Goal: Task Accomplishment & Management: Manage account settings

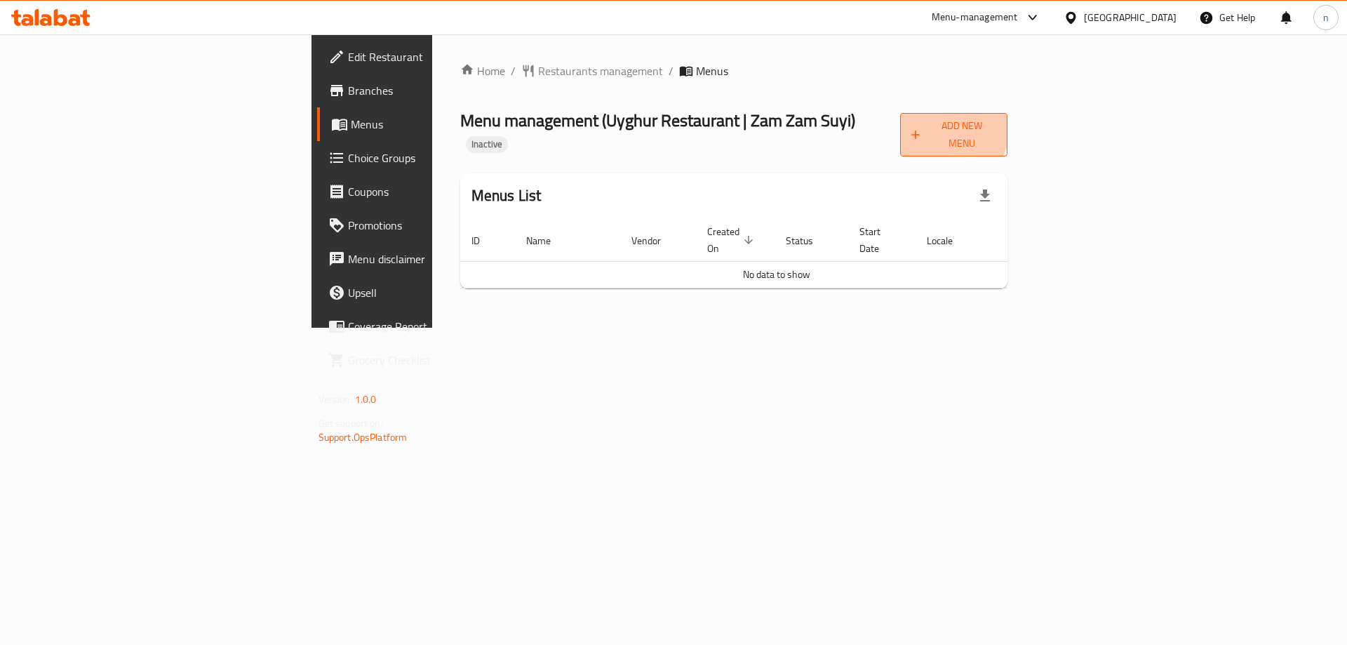
click at [997, 125] on span "Add New Menu" at bounding box center [954, 134] width 86 height 35
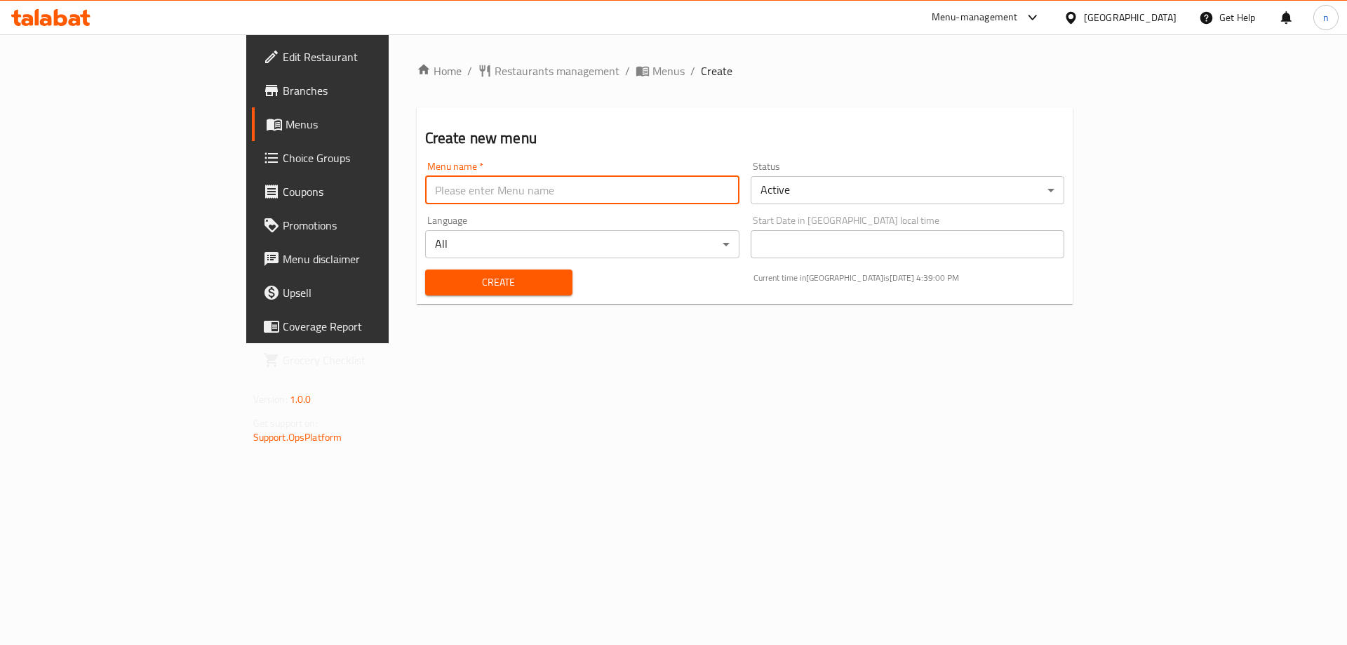
click at [425, 188] on input "text" at bounding box center [582, 190] width 314 height 28
type input "final menu 19/9"
click at [425, 291] on button "Create" at bounding box center [498, 282] width 147 height 26
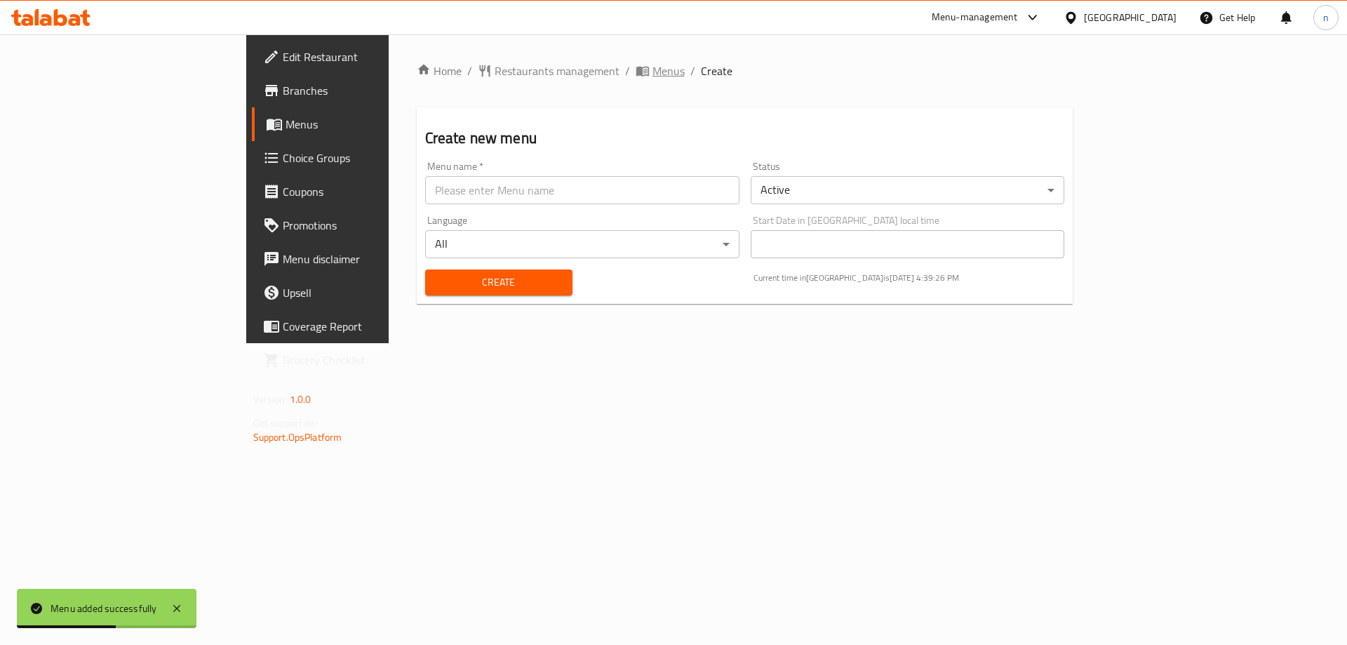
click at [652, 64] on span "Menus" at bounding box center [668, 70] width 32 height 17
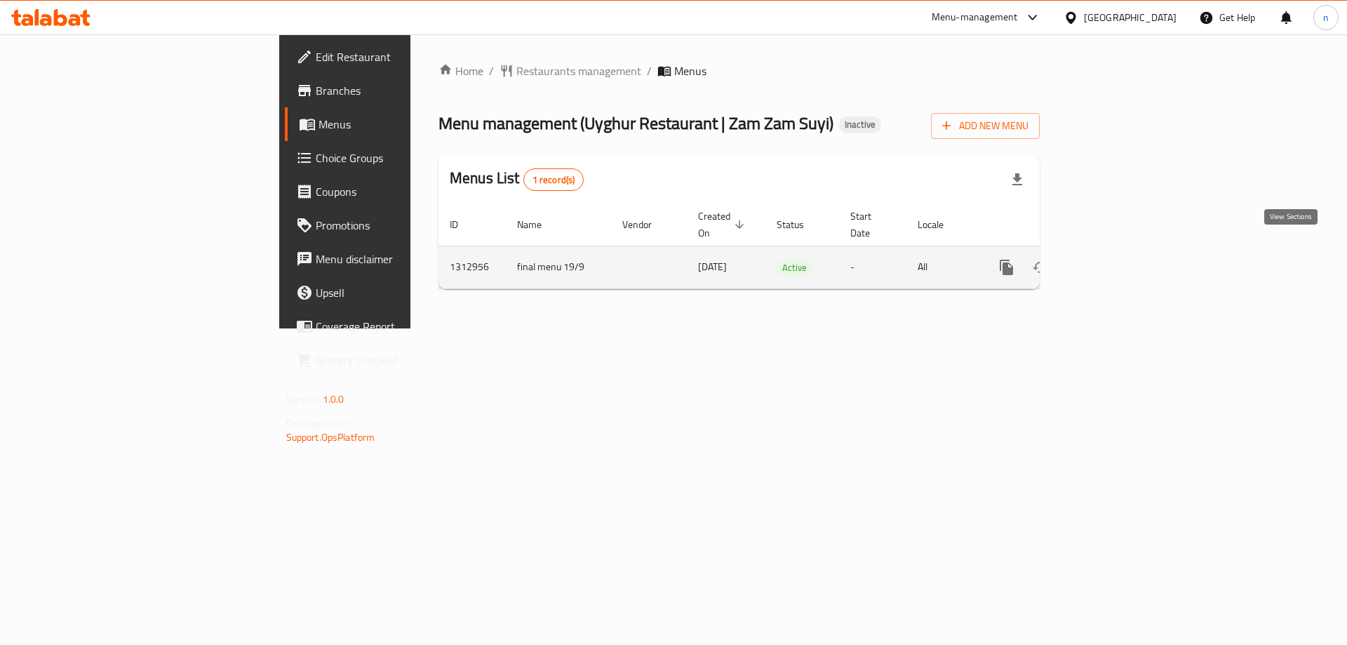
click at [1116, 259] on icon "enhanced table" at bounding box center [1107, 267] width 17 height 17
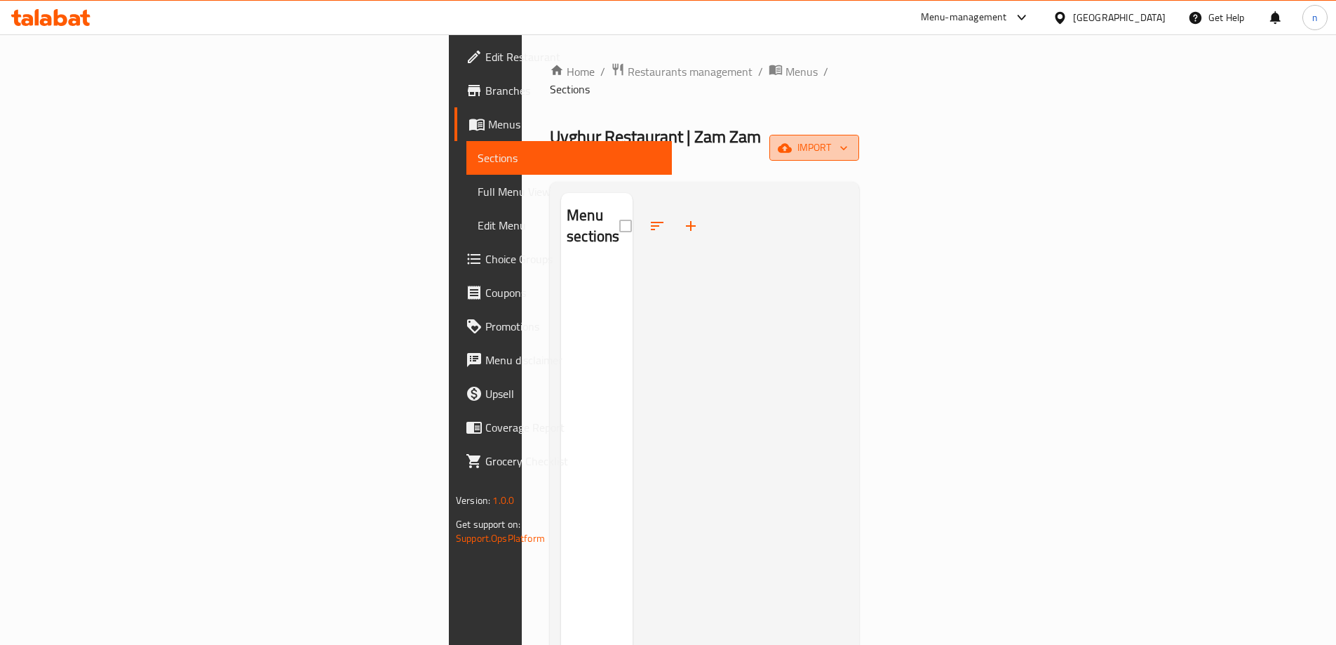
click at [848, 139] on span "import" at bounding box center [814, 148] width 67 height 18
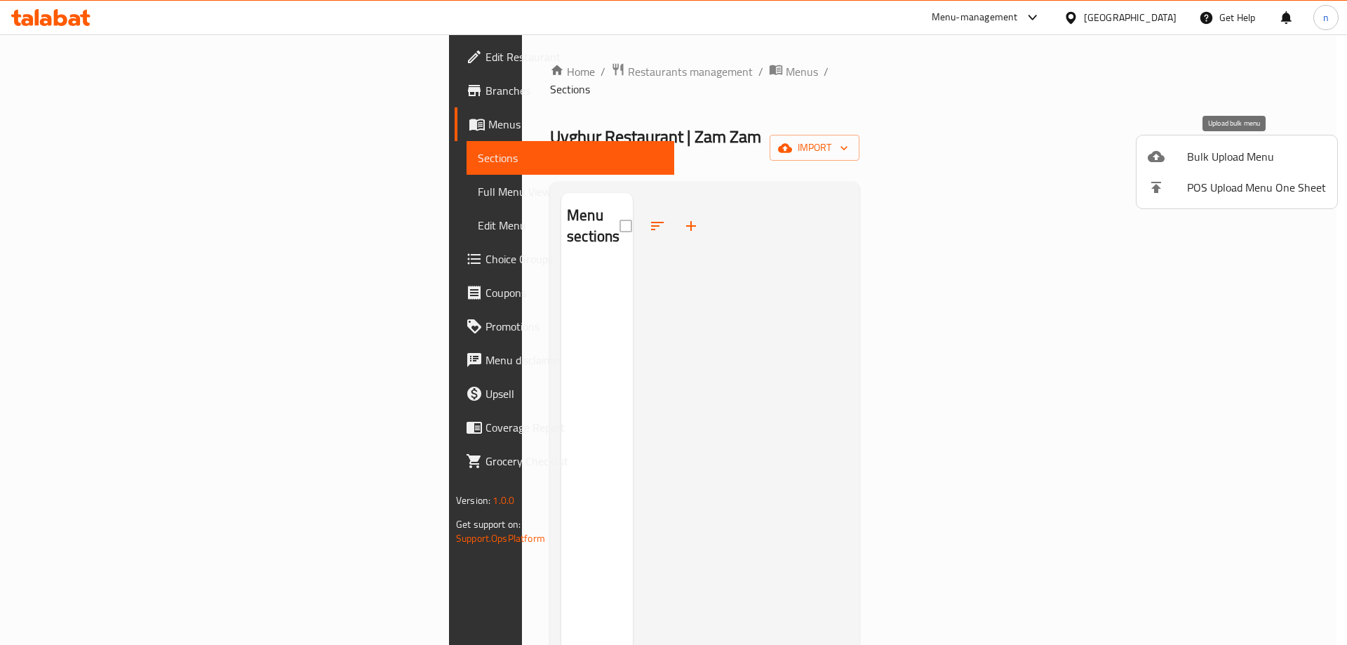
click at [1181, 147] on li "Bulk Upload Menu" at bounding box center [1236, 156] width 201 height 31
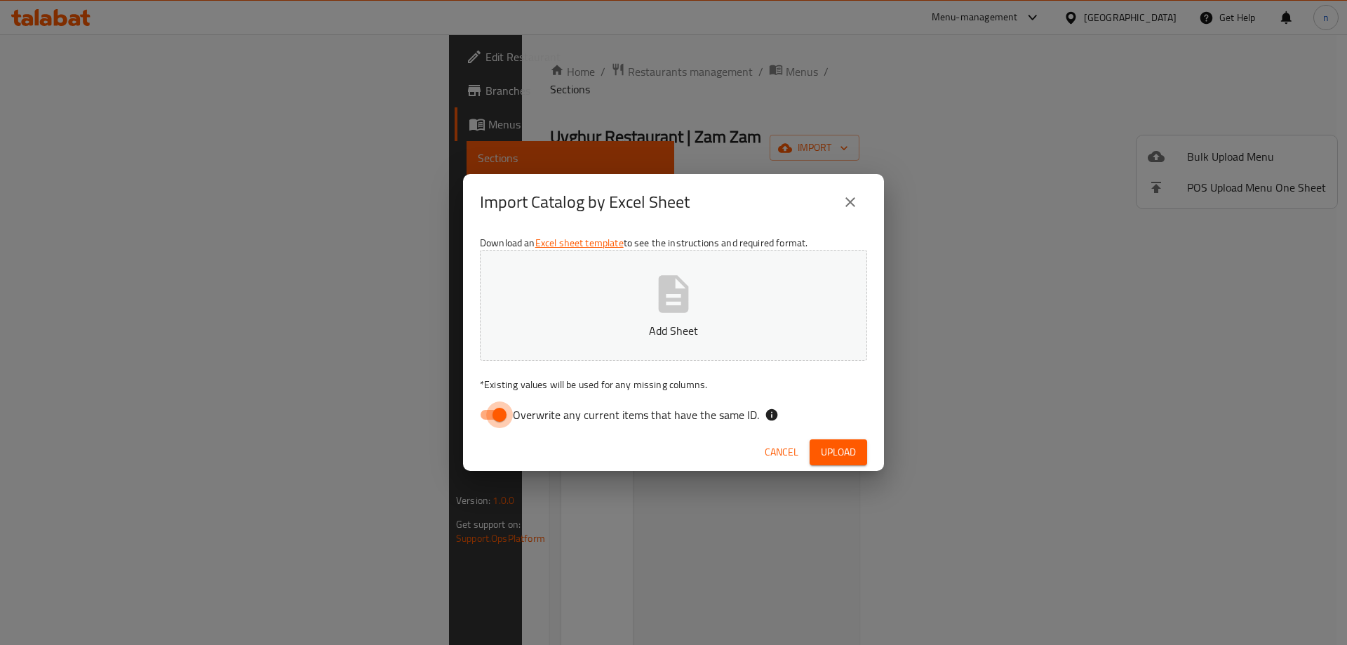
click at [486, 415] on input "Overwrite any current items that have the same ID." at bounding box center [499, 414] width 80 height 27
checkbox input "false"
click at [603, 309] on button "Add Sheet" at bounding box center [673, 305] width 387 height 111
click at [831, 449] on span "Upload" at bounding box center [838, 452] width 35 height 18
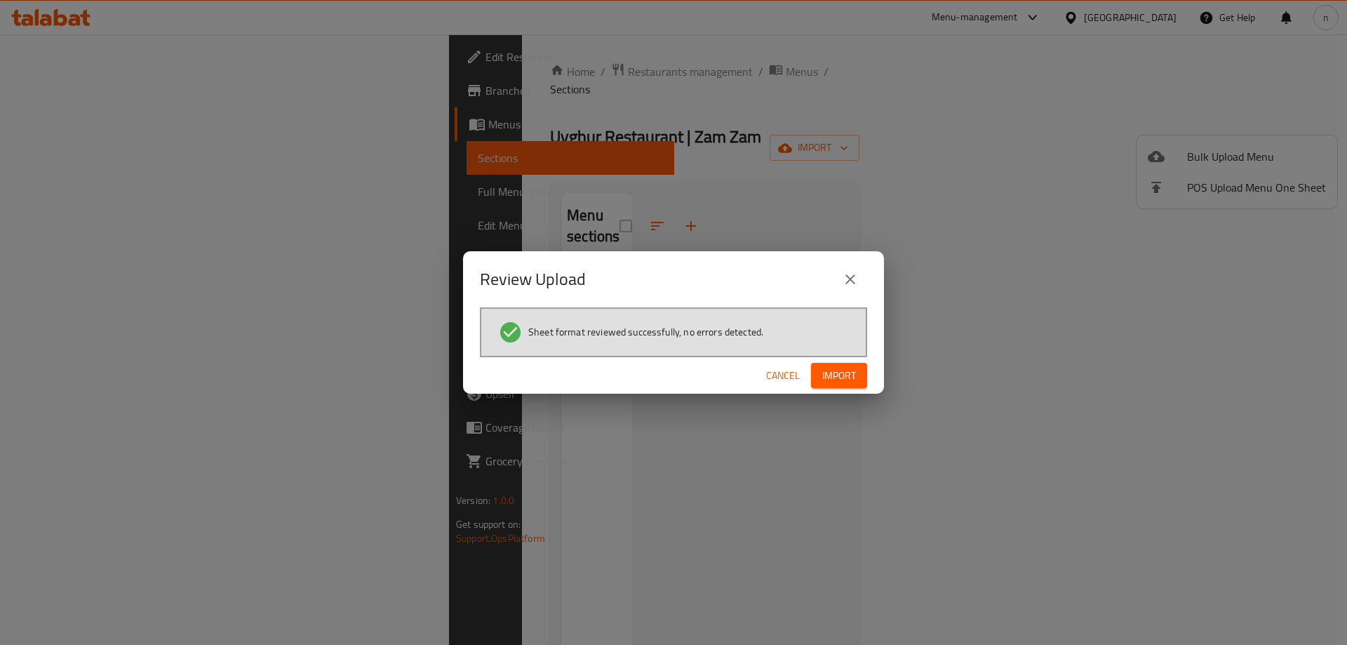
click at [842, 379] on span "Import" at bounding box center [839, 376] width 34 height 18
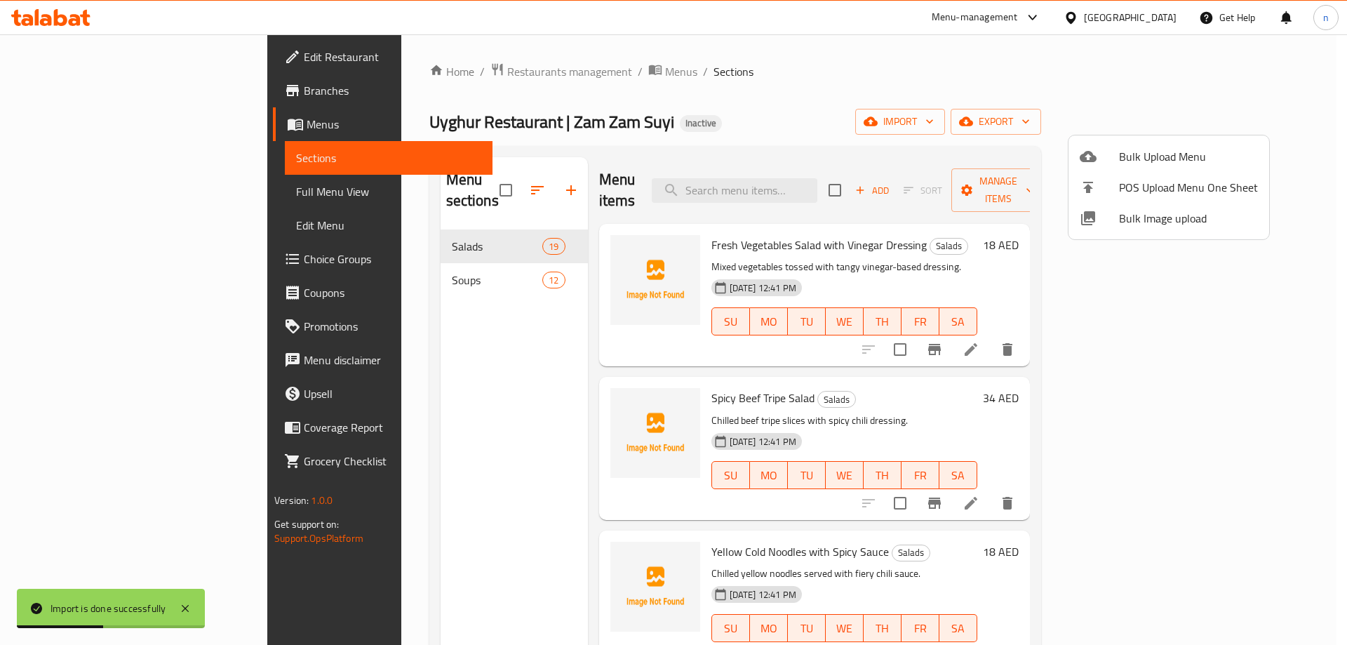
click at [100, 194] on div at bounding box center [673, 322] width 1347 height 645
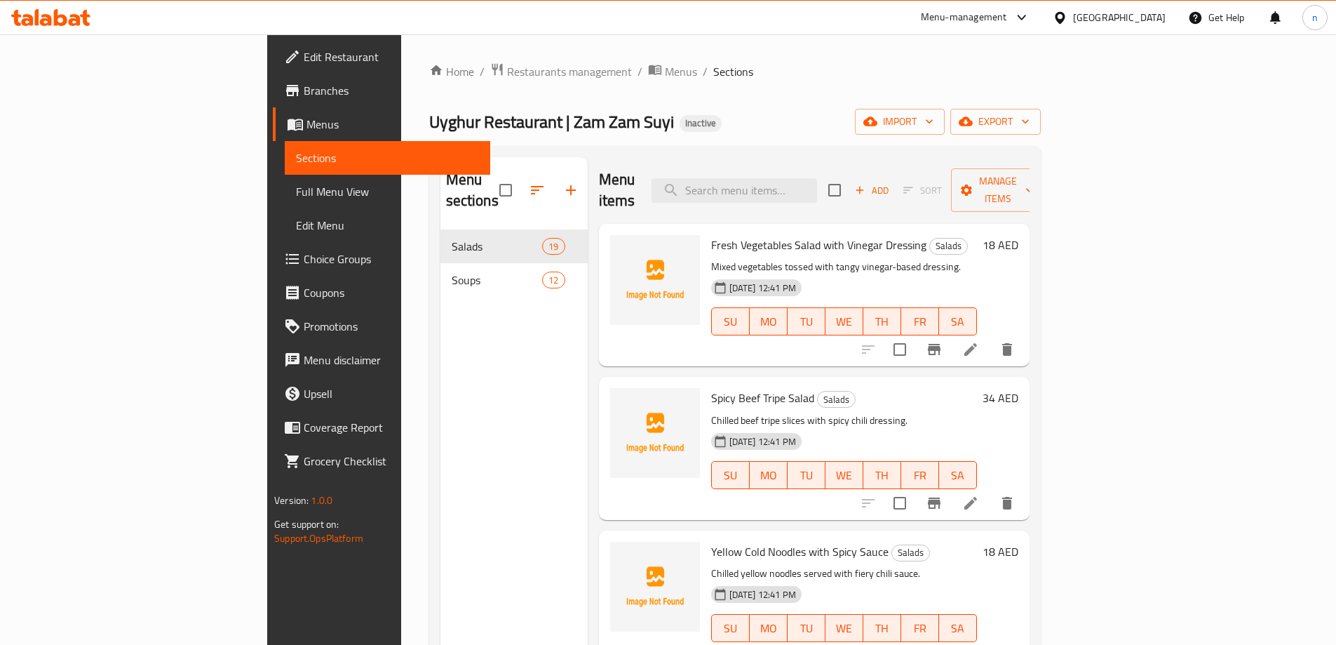
click at [296, 194] on span "Full Menu View" at bounding box center [387, 191] width 183 height 17
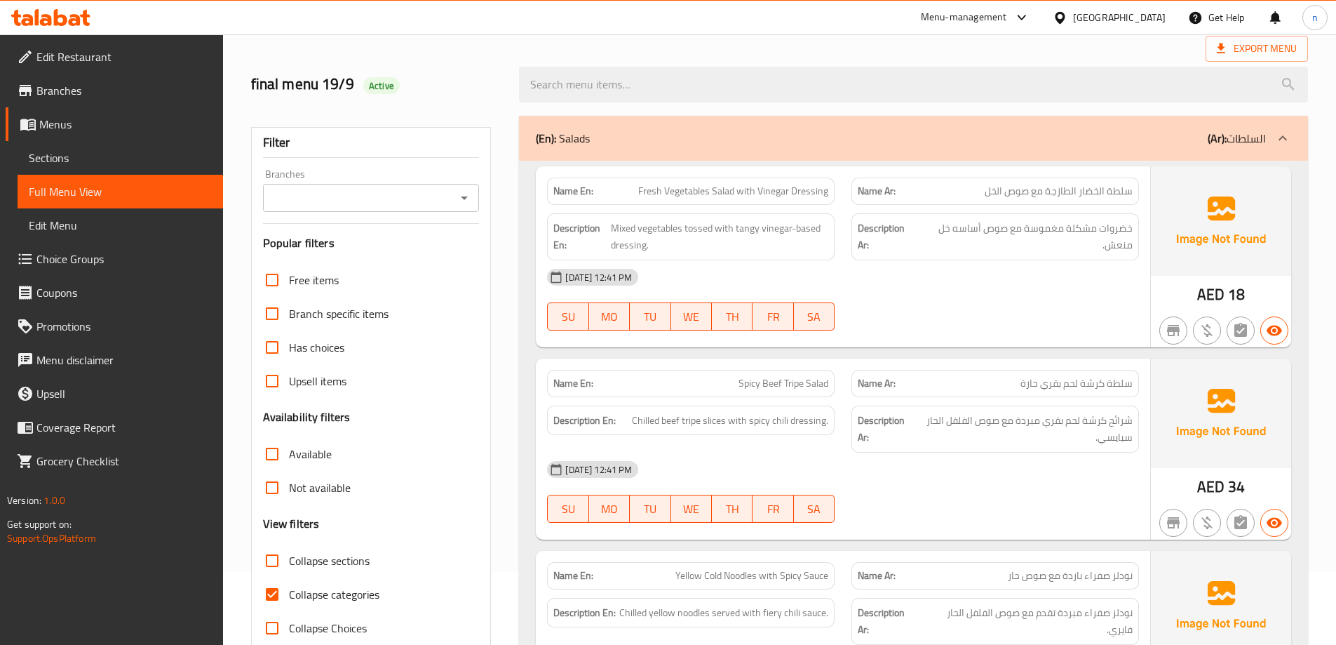
scroll to position [140, 0]
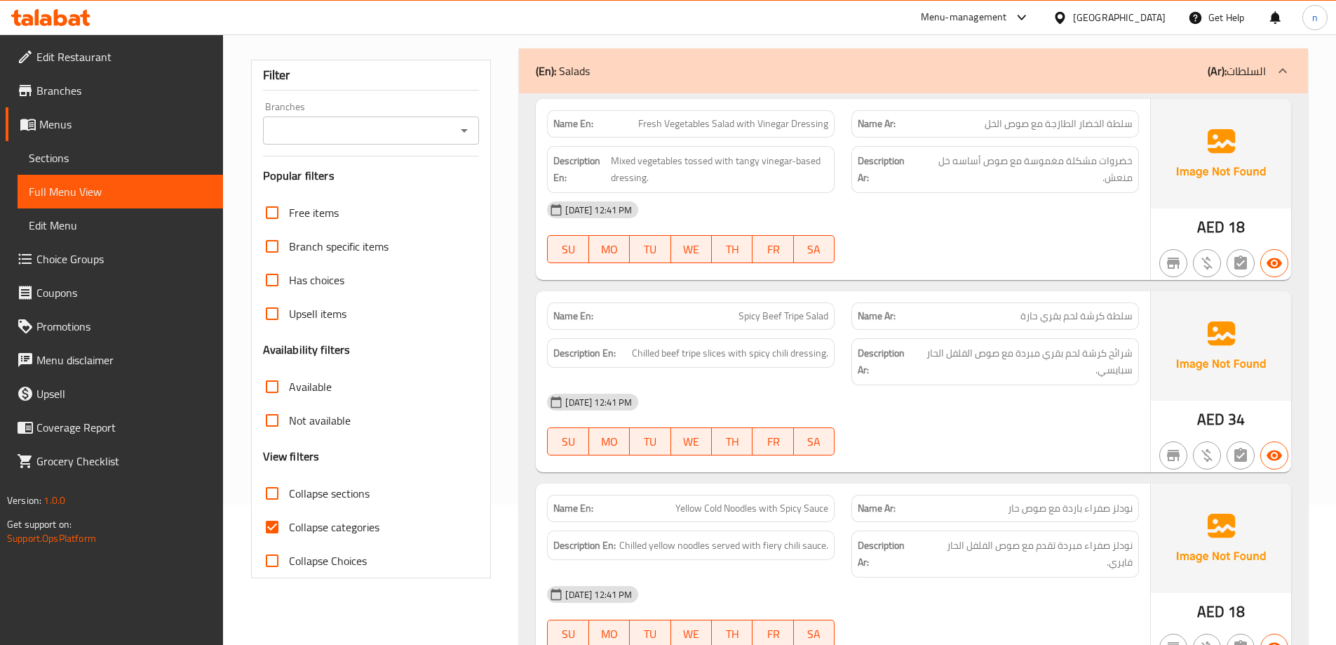
click at [273, 528] on input "Collapse categories" at bounding box center [272, 527] width 34 height 34
checkbox input "false"
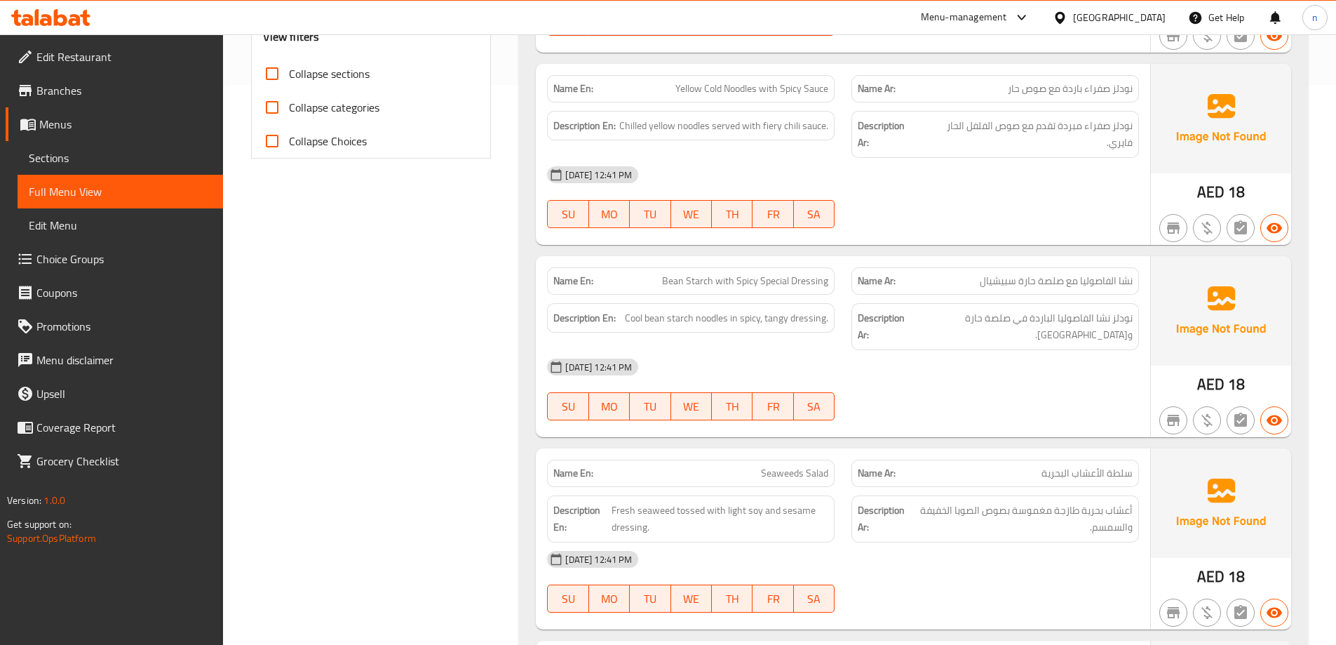
scroll to position [561, 0]
click at [760, 272] on span "Bean Starch with Spicy Special Dressing" at bounding box center [745, 279] width 166 height 15
click at [998, 279] on span "نشا الفاصوليا مع صلصة حارة سبيشيال" at bounding box center [1056, 279] width 153 height 15
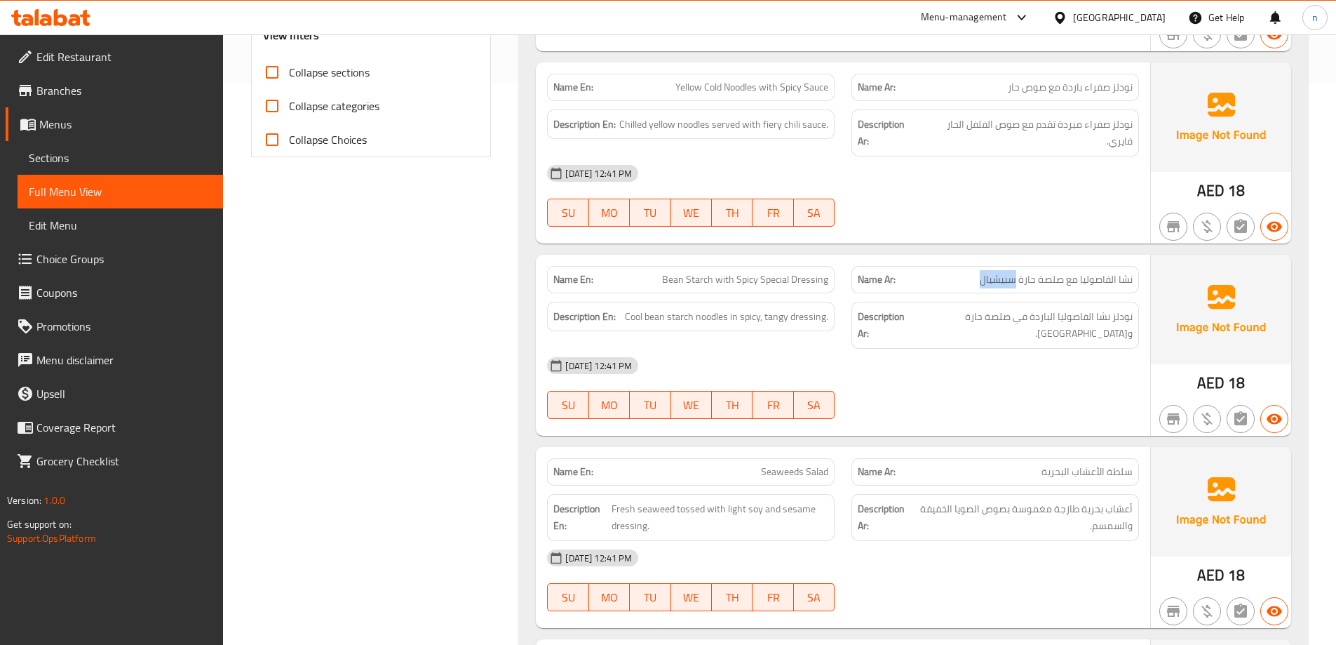
click at [998, 279] on span "نشا الفاصوليا مع صلصة حارة سبيشيال" at bounding box center [1056, 279] width 153 height 15
click at [808, 280] on span "Bean Starch with Spicy Special Dressing" at bounding box center [745, 279] width 166 height 15
click at [764, 272] on span "Bean Starch with Spicy Special Dressing" at bounding box center [745, 279] width 166 height 15
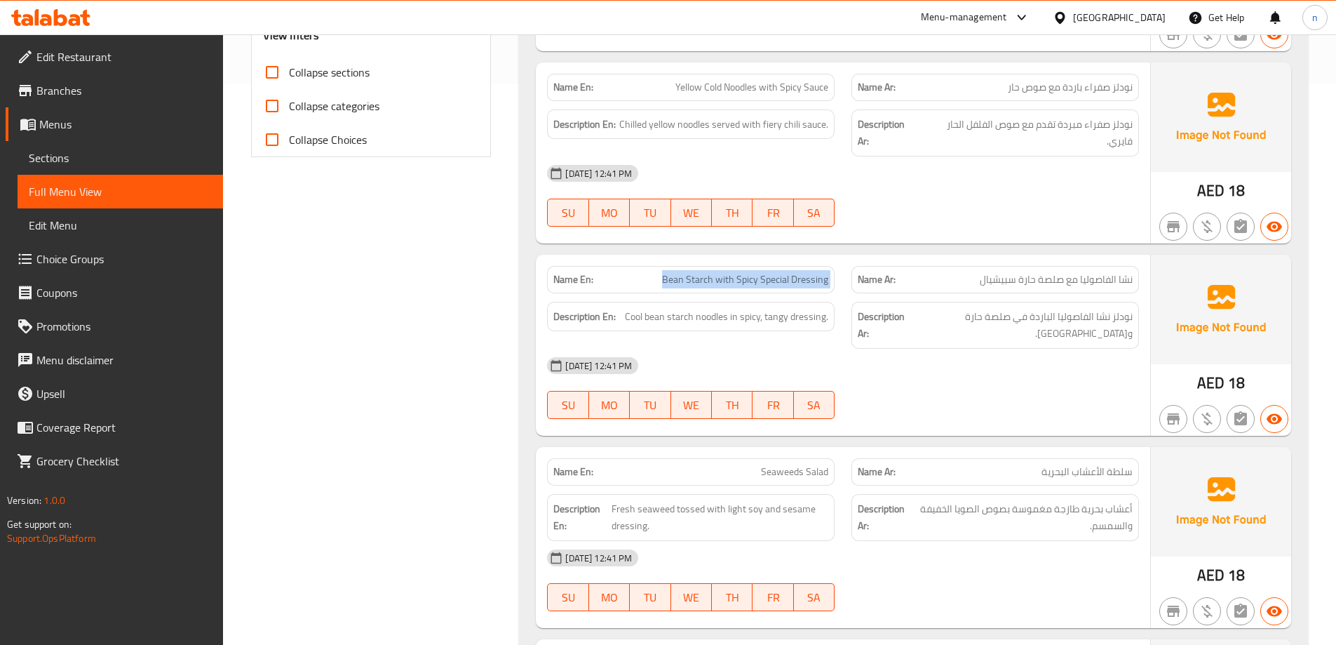
click at [764, 272] on span "Bean Starch with Spicy Special Dressing" at bounding box center [745, 279] width 166 height 15
copy span "Bean Starch with Spicy Special Dressing"
click at [934, 410] on div at bounding box center [995, 418] width 304 height 17
click at [744, 281] on span "Bean Starch with Spicy Special Dressing" at bounding box center [745, 279] width 166 height 15
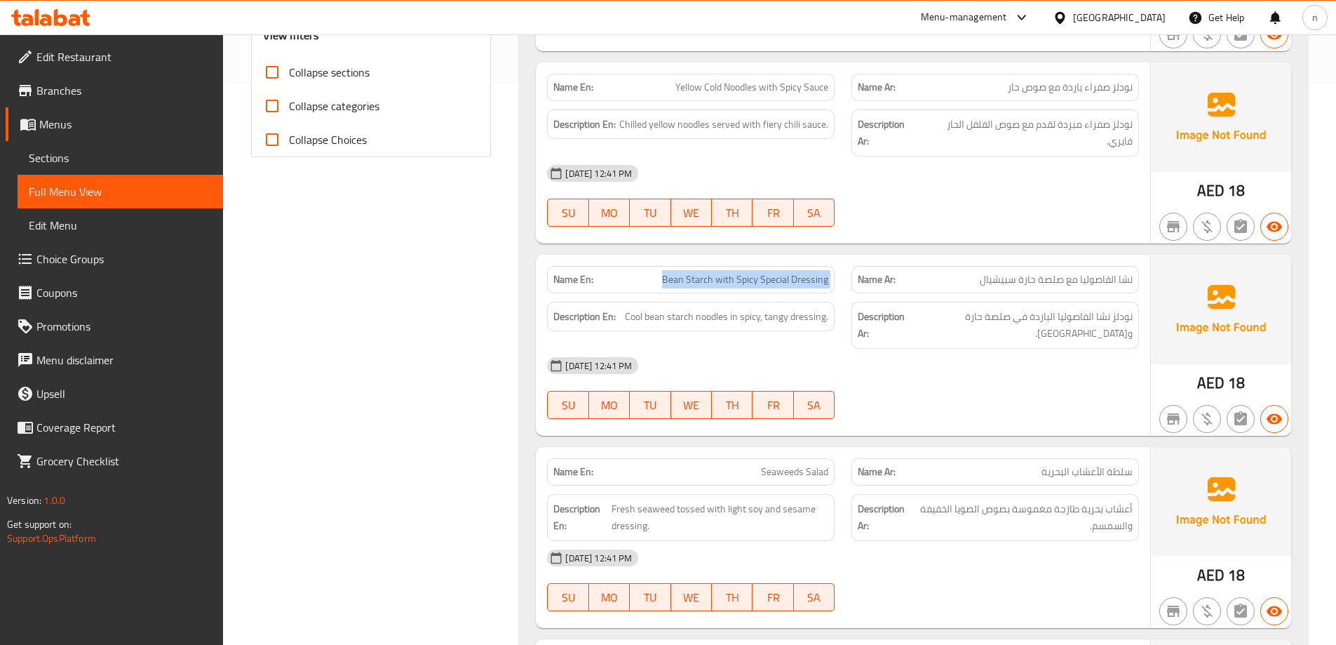
click at [744, 281] on span "Bean Starch with Spicy Special Dressing" at bounding box center [745, 279] width 166 height 15
copy span "Bean Starch with Spicy Special Dressing"
click at [984, 410] on div at bounding box center [995, 418] width 304 height 17
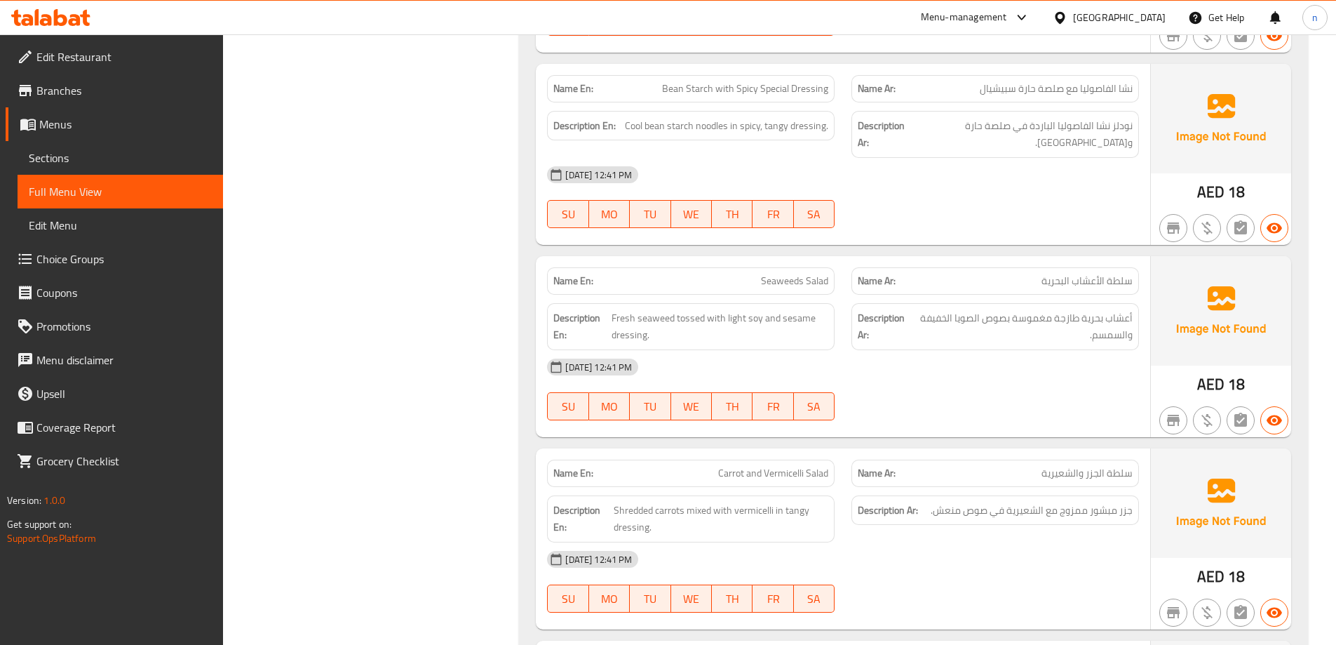
scroll to position [772, 0]
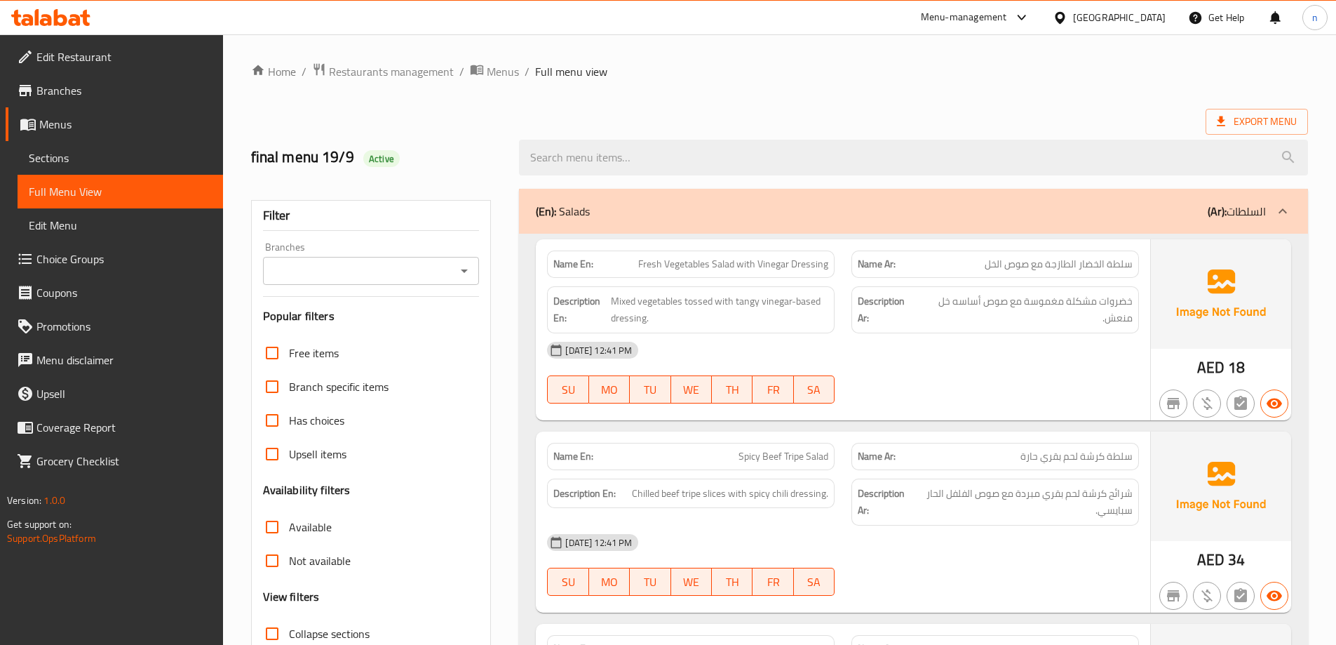
click at [93, 159] on span "Sections" at bounding box center [120, 157] width 183 height 17
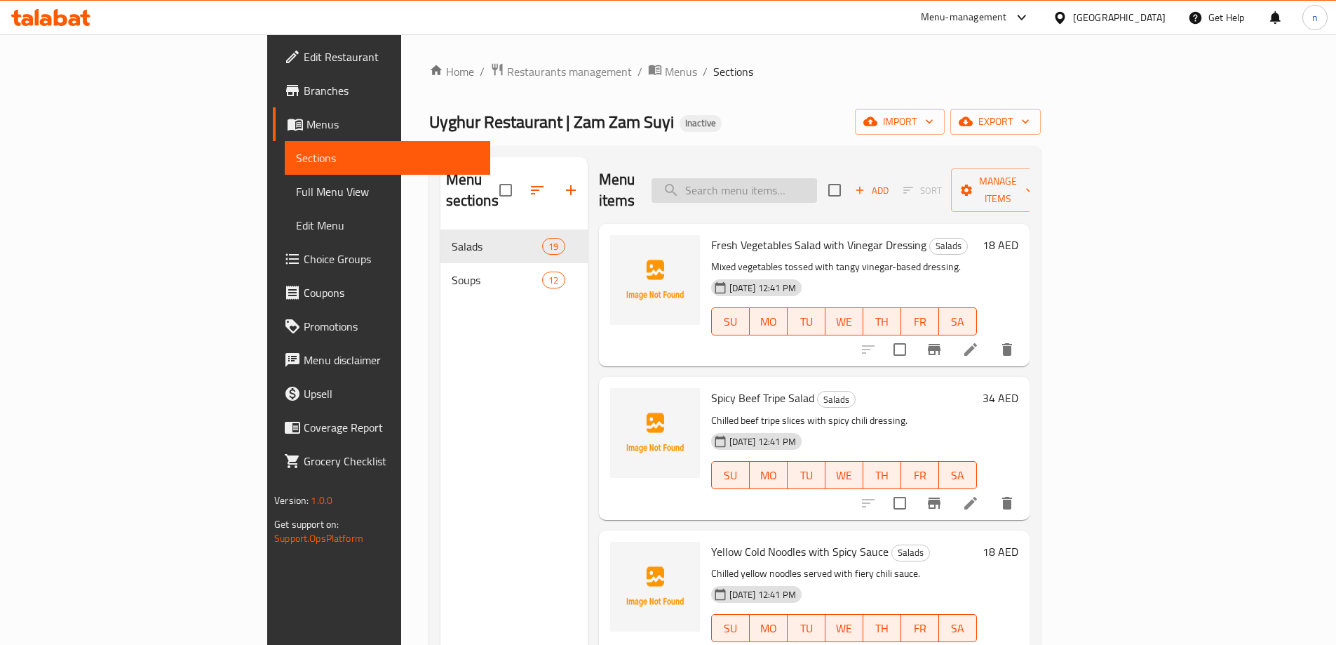
click at [801, 180] on input "search" at bounding box center [735, 190] width 166 height 25
paste input "Bean Starch with Spicy Special Dressing"
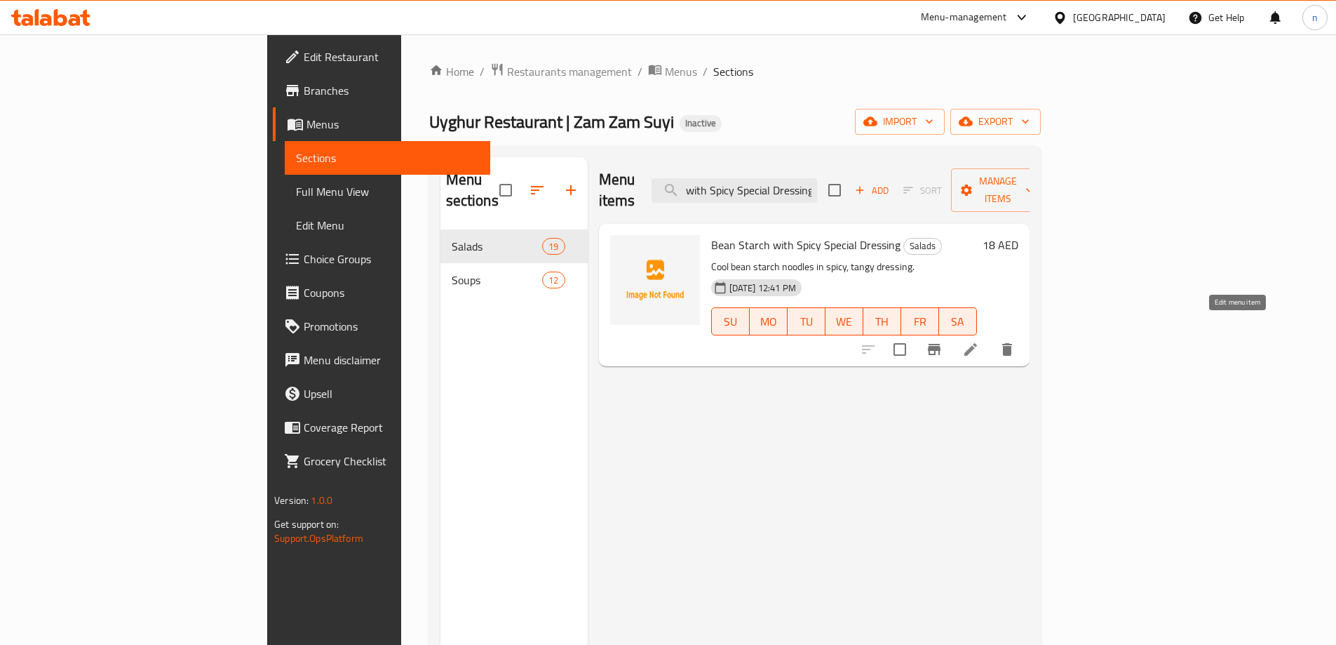
type input "Bean Starch with Spicy Special Dressing"
click at [979, 341] on icon at bounding box center [970, 349] width 17 height 17
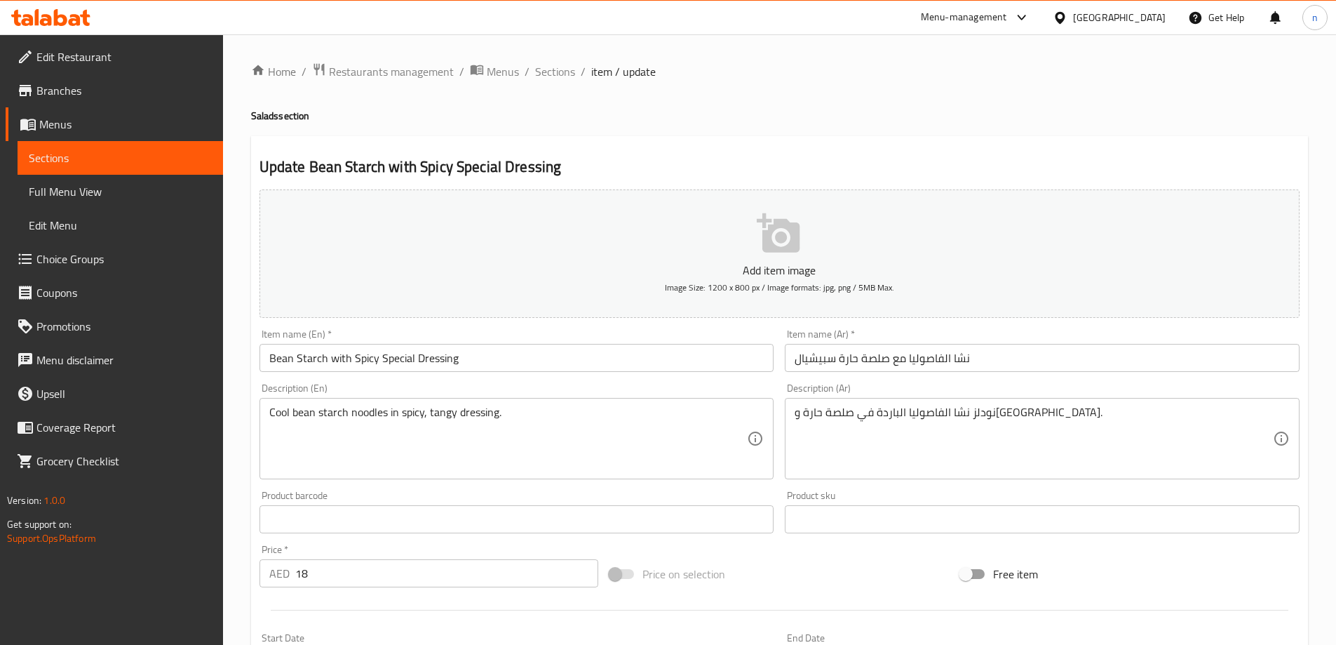
click at [880, 358] on input "نشا الفاصوليا مع صلصة حارة سبيشيال" at bounding box center [1042, 358] width 515 height 28
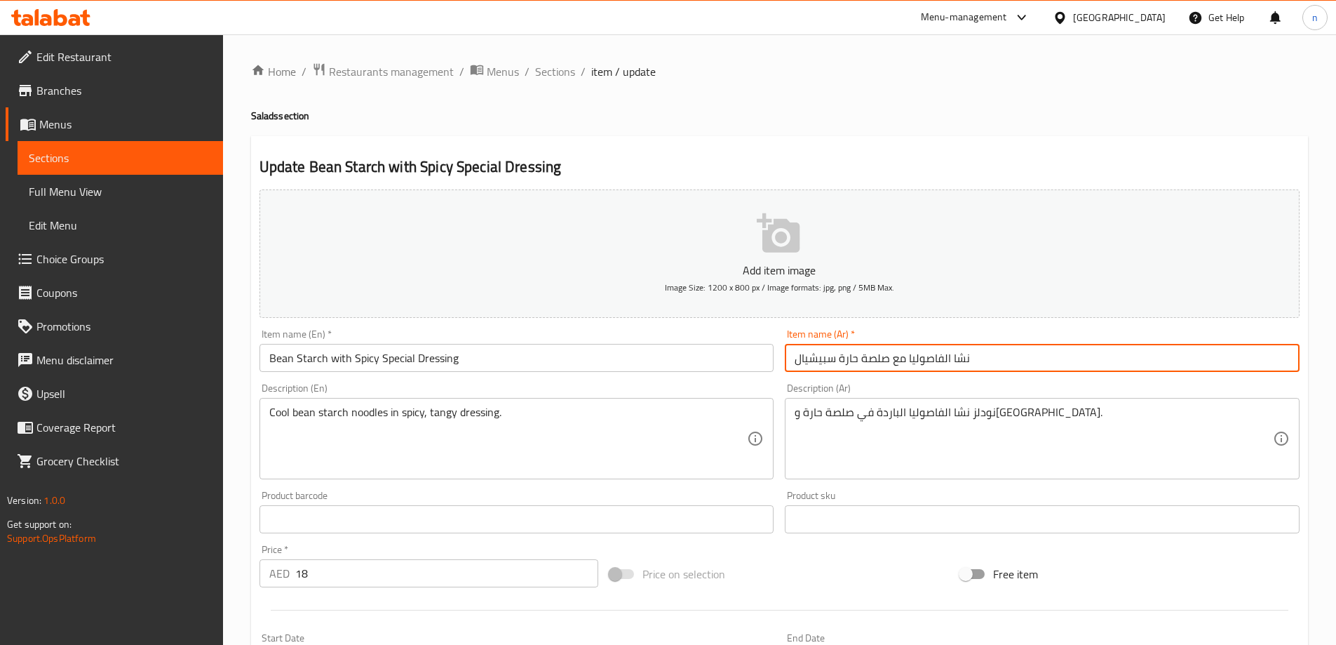
click at [880, 358] on input "نشا الفاصوليا مع صلصة حارة سبيشيال" at bounding box center [1042, 358] width 515 height 28
click at [990, 365] on input "نشا الفاصوليا مع صلصة حارة سبيشيال" at bounding box center [1042, 358] width 515 height 28
click at [1181, 357] on input "نشا الفاصوليا مع صلصة حارة سبيشيال" at bounding box center [1042, 358] width 515 height 28
click at [1164, 358] on input "نشا الفاصوليا مع صوص حارة سبيشيال" at bounding box center [1042, 358] width 515 height 28
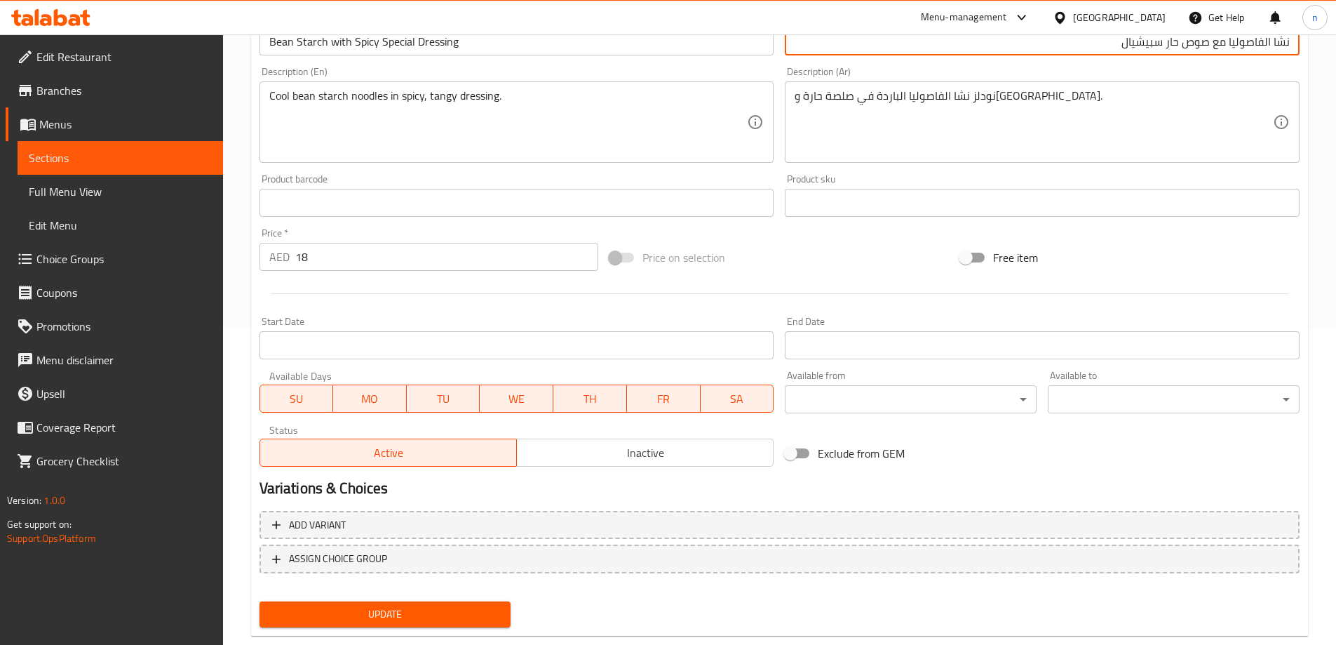
scroll to position [347, 0]
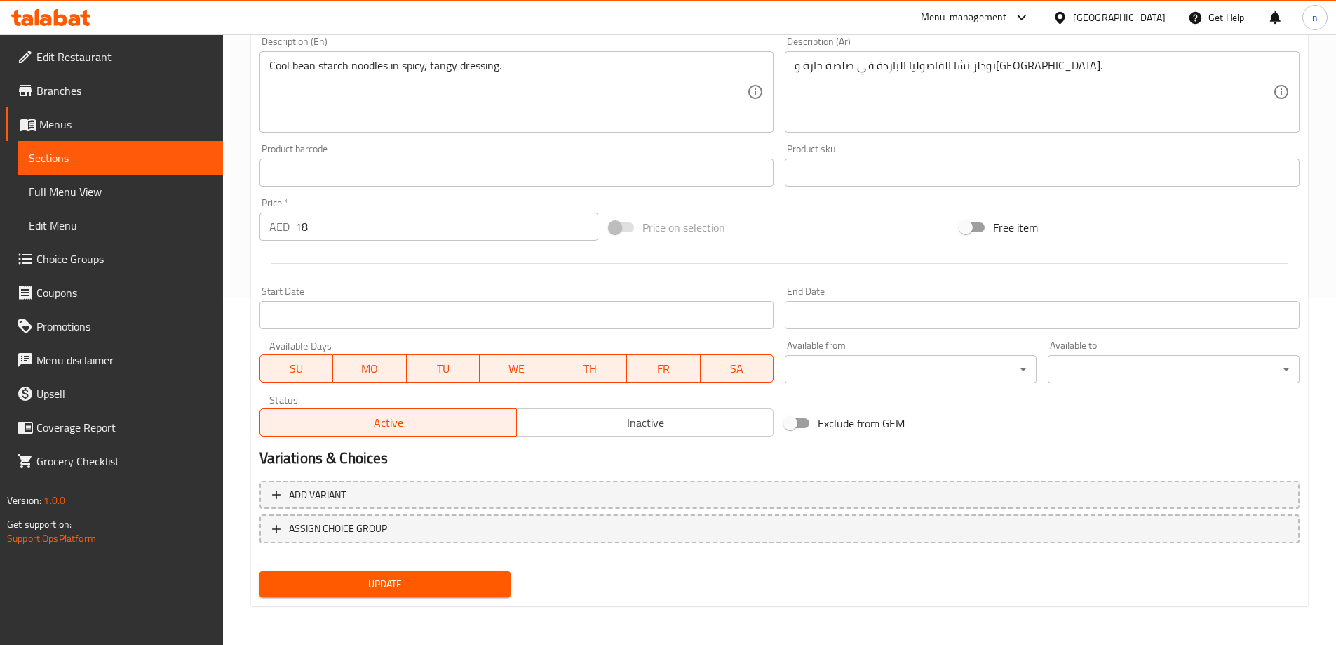
type input "نشا الفاصوليا مع صوص حار سبيشيال"
click at [417, 583] on span "Update" at bounding box center [385, 584] width 229 height 18
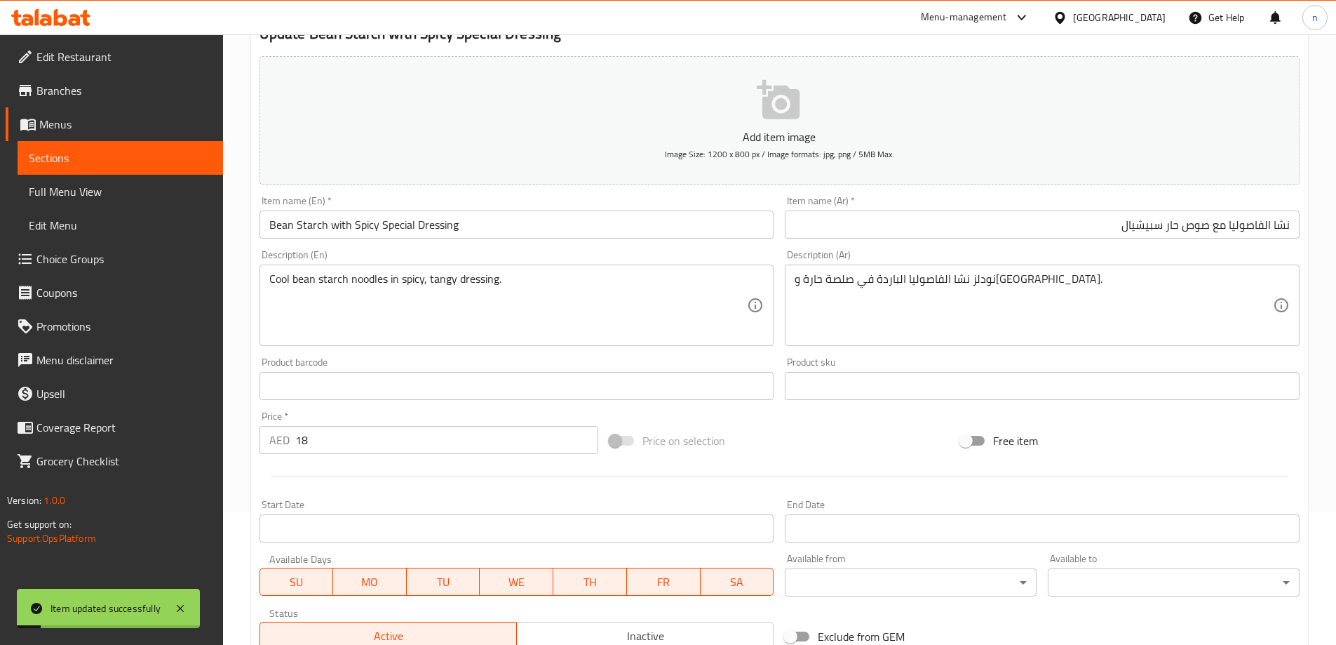
scroll to position [0, 0]
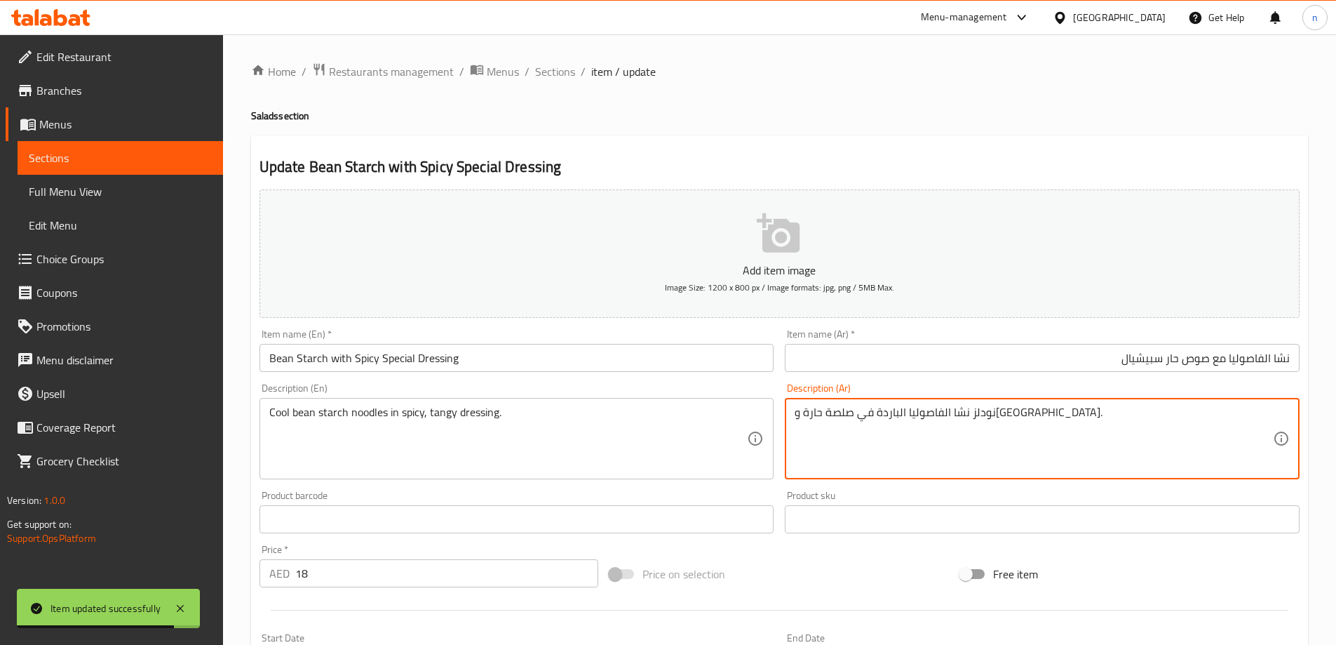
click at [868, 416] on textarea "نودلز نشا الفاصوليا الباردة في صلصة حارة ومنعشة." at bounding box center [1034, 438] width 478 height 67
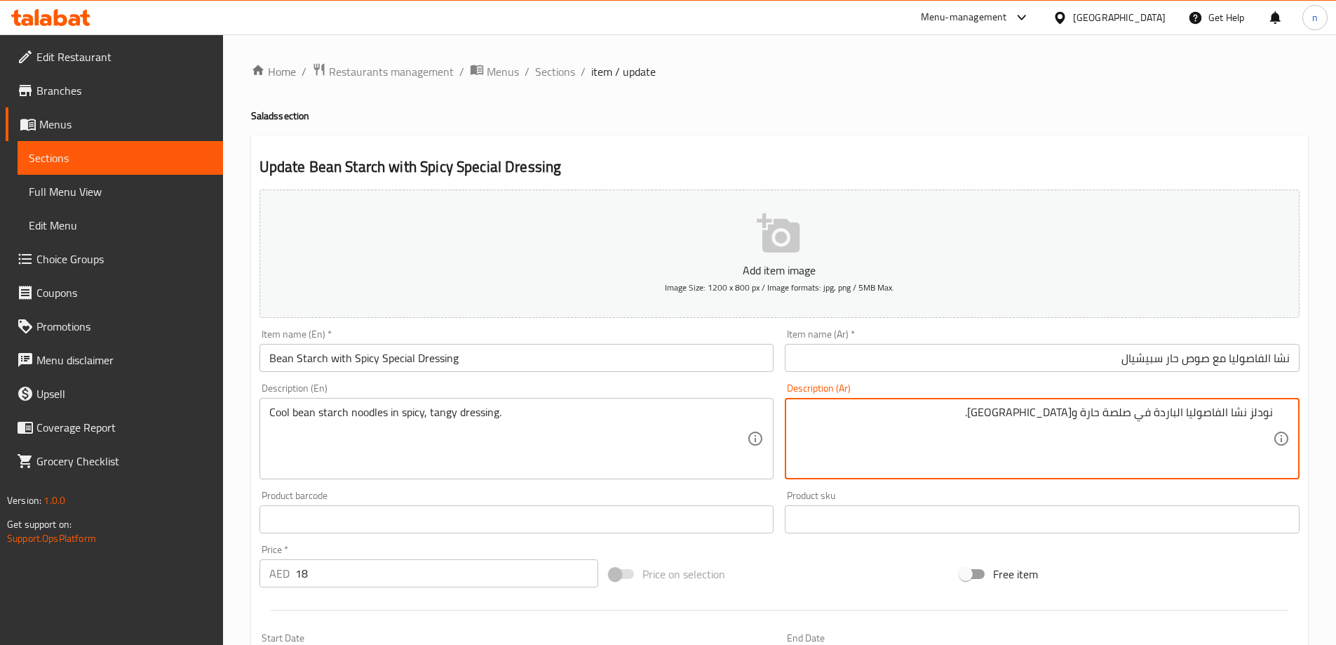
click at [927, 422] on textarea "نودلز نشا الفاصوليا الباردة في صلصة حارة ومنعشة." at bounding box center [1034, 438] width 478 height 67
click at [1103, 413] on textarea "نودلز نشا الفاصوليا الباردة في صلصة حارة ومنعشة." at bounding box center [1034, 438] width 478 height 67
click at [1084, 416] on textarea "نودلز نشا الفاصوليا الباردة في صوص حارة ومنعشة." at bounding box center [1034, 438] width 478 height 67
click at [1050, 414] on textarea "نودلز نشا الفاصوليا الباردة في صوص حار ومنعشة." at bounding box center [1034, 438] width 478 height 67
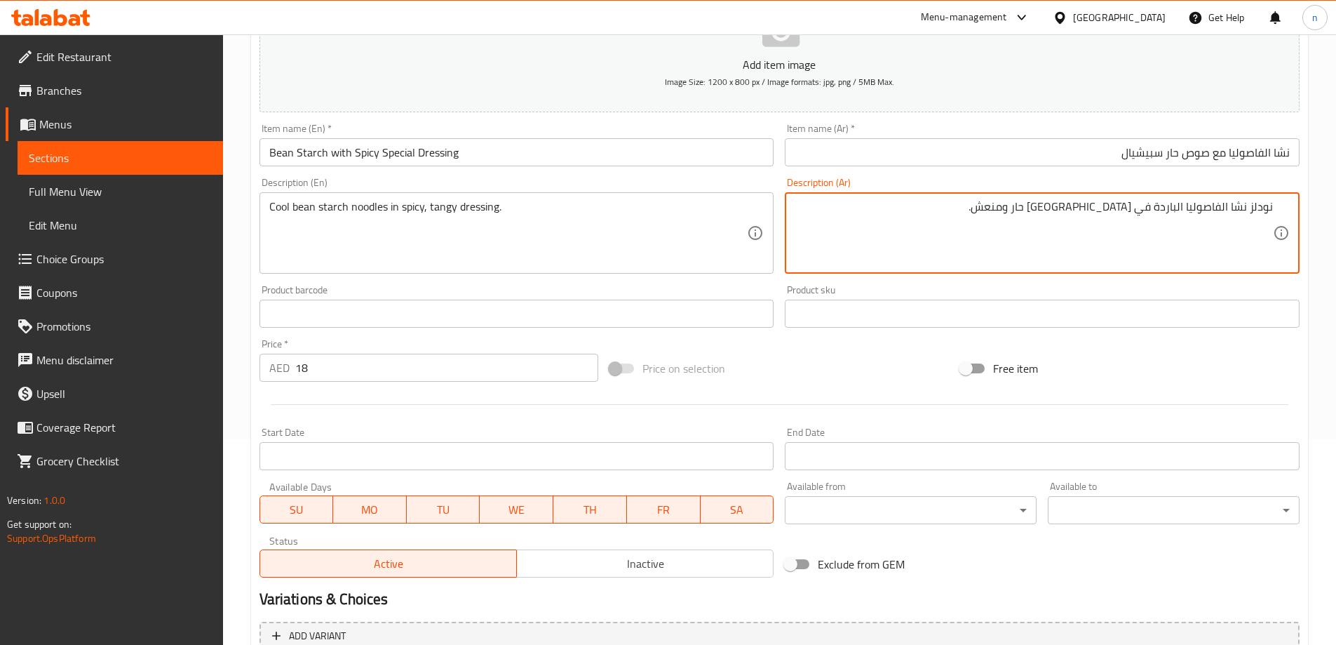
scroll to position [347, 0]
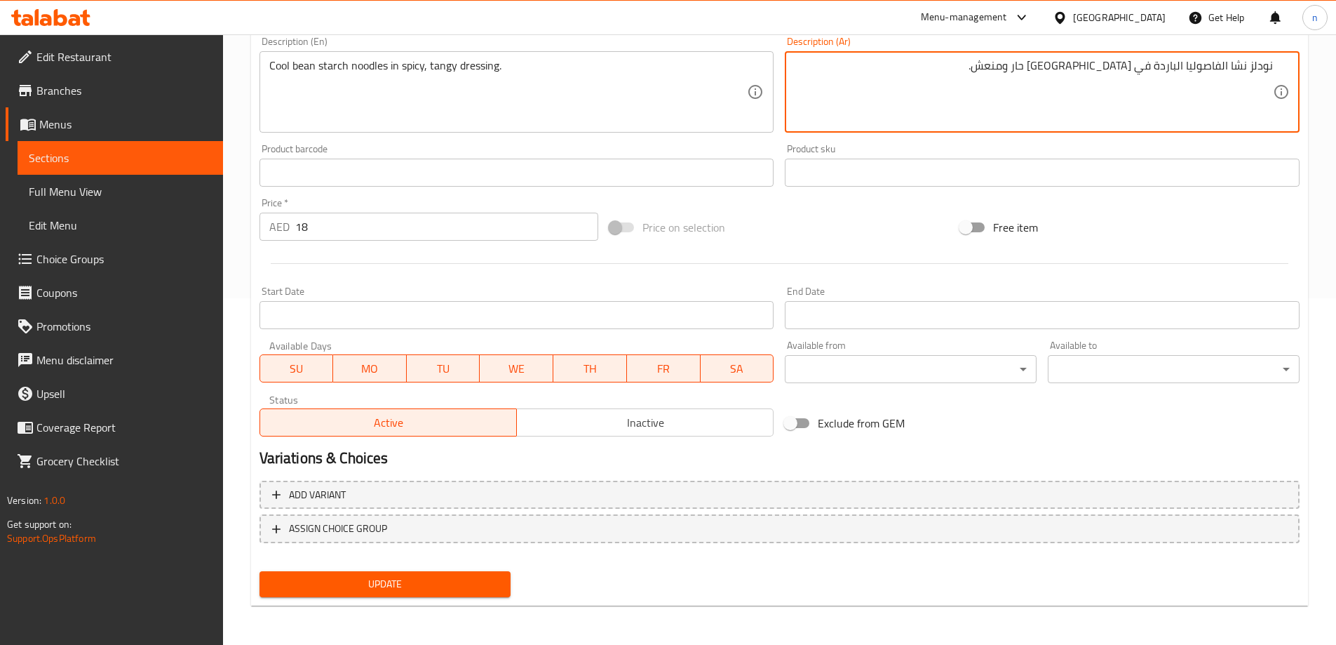
type textarea "نودلز نشا الفاصوليا الباردة في [GEOGRAPHIC_DATA] حار ومنعش."
click at [443, 592] on span "Update" at bounding box center [385, 584] width 229 height 18
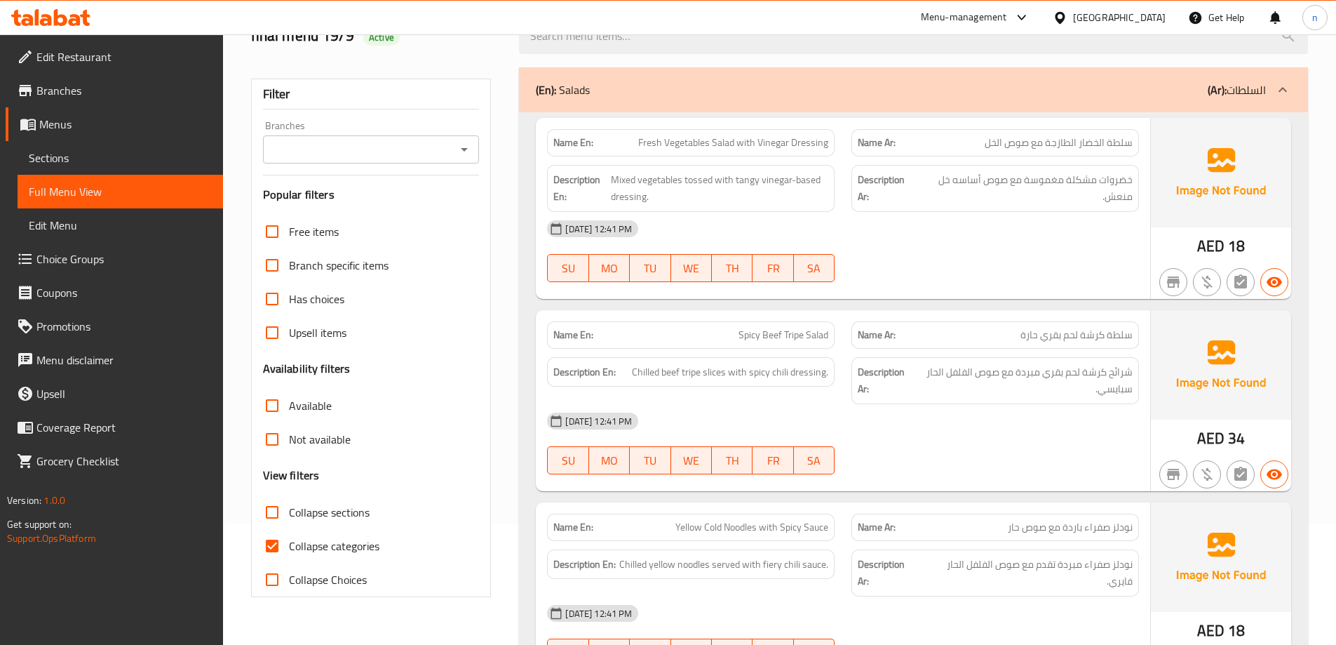
scroll to position [140, 0]
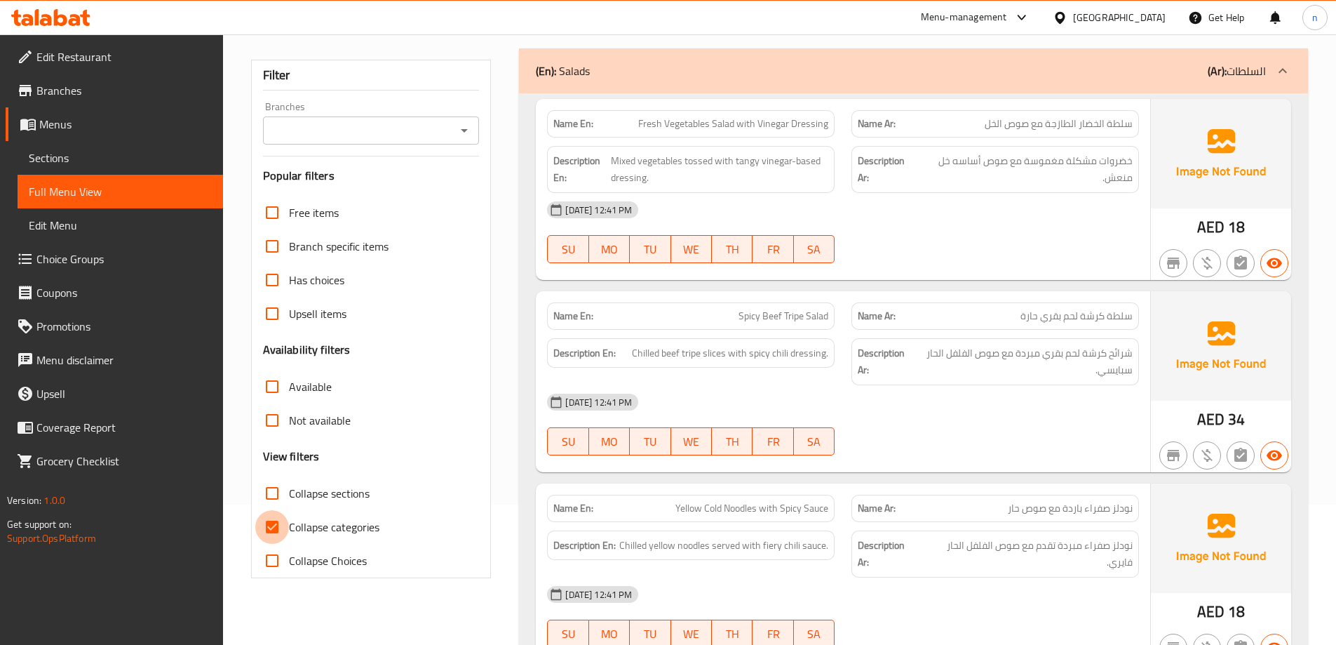
click at [268, 528] on input "Collapse categories" at bounding box center [272, 527] width 34 height 34
checkbox input "false"
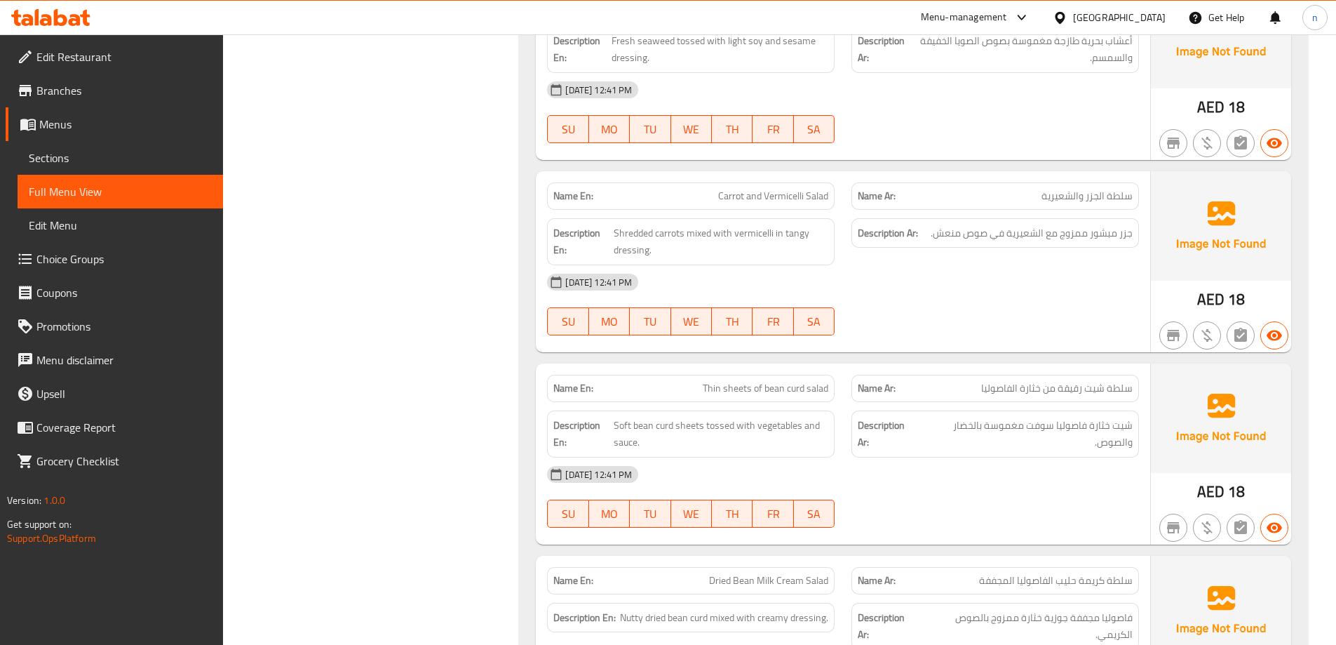
scroll to position [1052, 0]
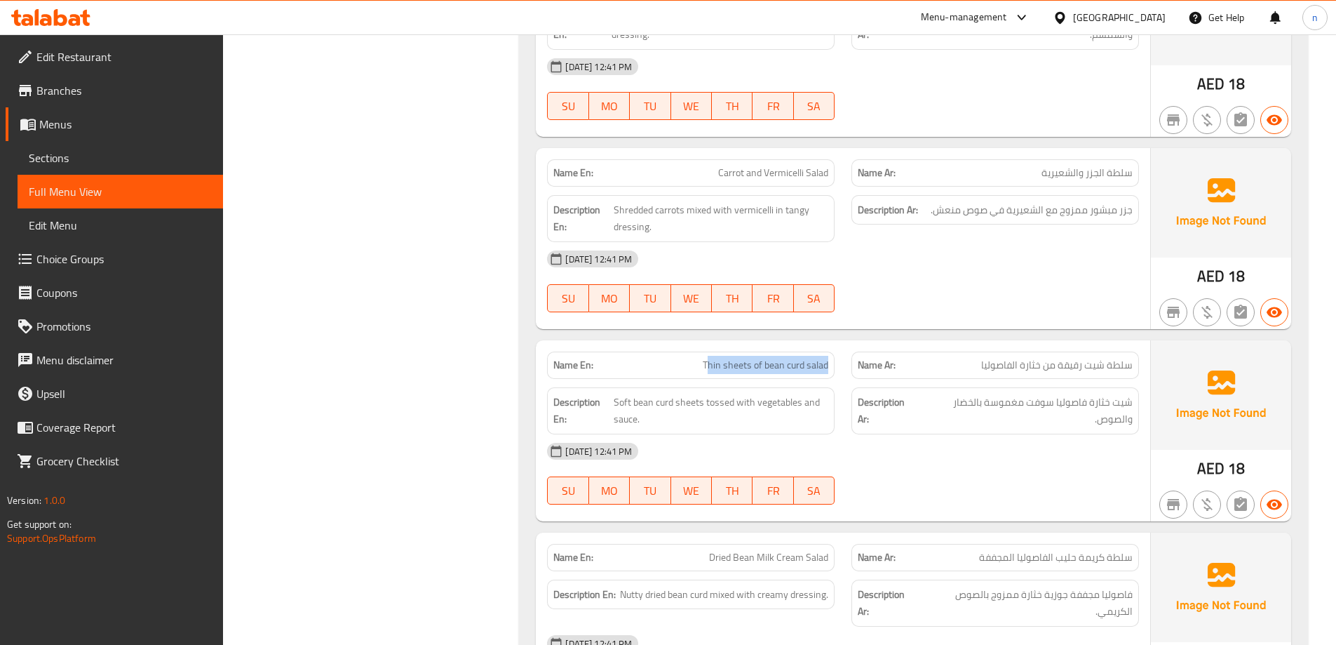
drag, startPoint x: 708, startPoint y: 351, endPoint x: 833, endPoint y: 335, distance: 125.1
click at [833, 343] on div "Name En: Thin sheets of bean curd salad" at bounding box center [691, 365] width 304 height 44
click at [682, 358] on p "Name En: Thin sheets of bean curd salad" at bounding box center [690, 365] width 275 height 15
drag, startPoint x: 682, startPoint y: 351, endPoint x: 849, endPoint y: 348, distance: 167.0
click at [849, 348] on div "Name En: Thin sheets of bean curd salad Name Ar: سلطة شيت رقيقة من خثارة الفاصو…" at bounding box center [843, 365] width 609 height 44
